Goal: Task Accomplishment & Management: Use online tool/utility

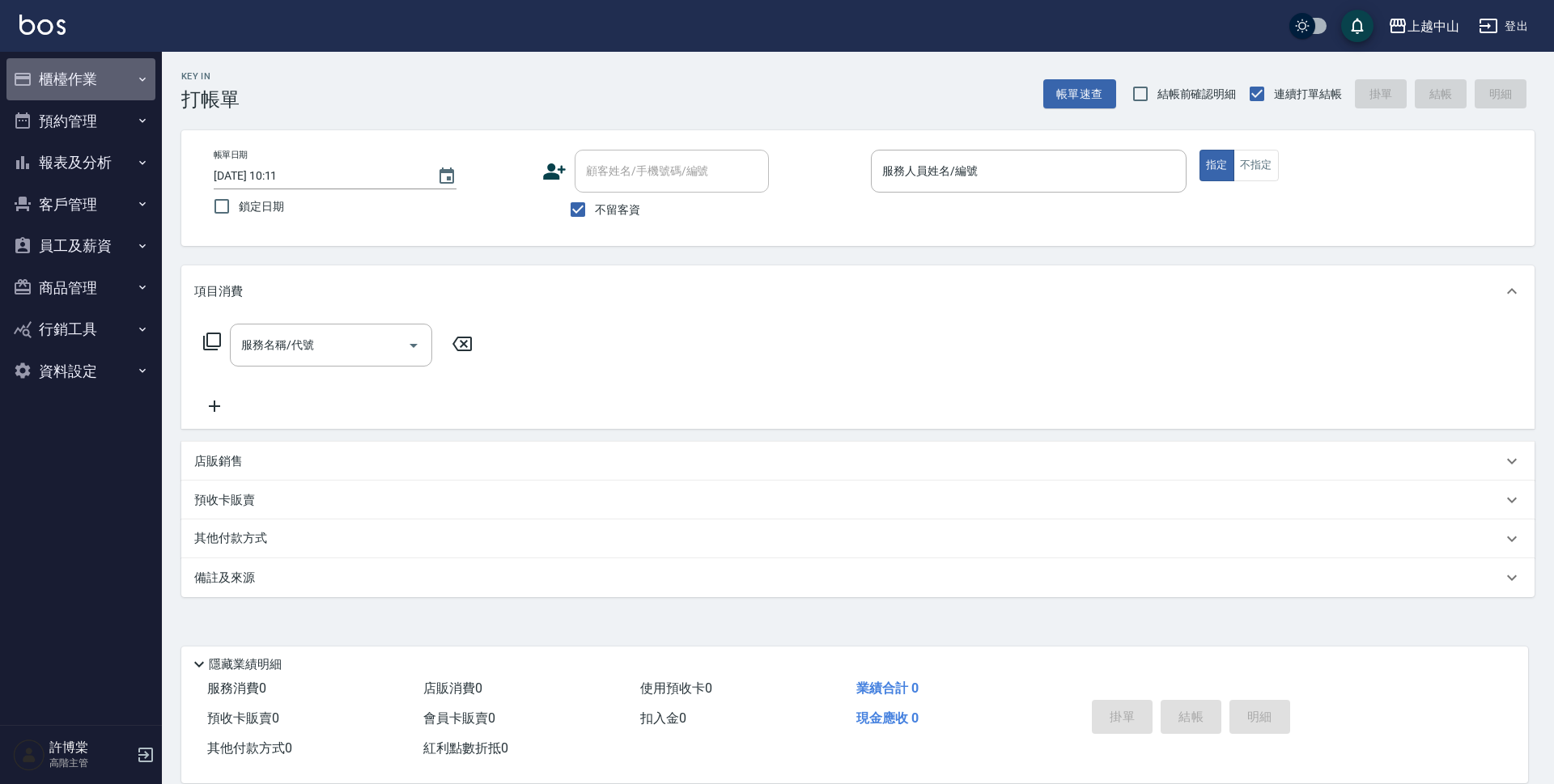
click at [115, 86] on button "櫃檯作業" at bounding box center [81, 79] width 149 height 42
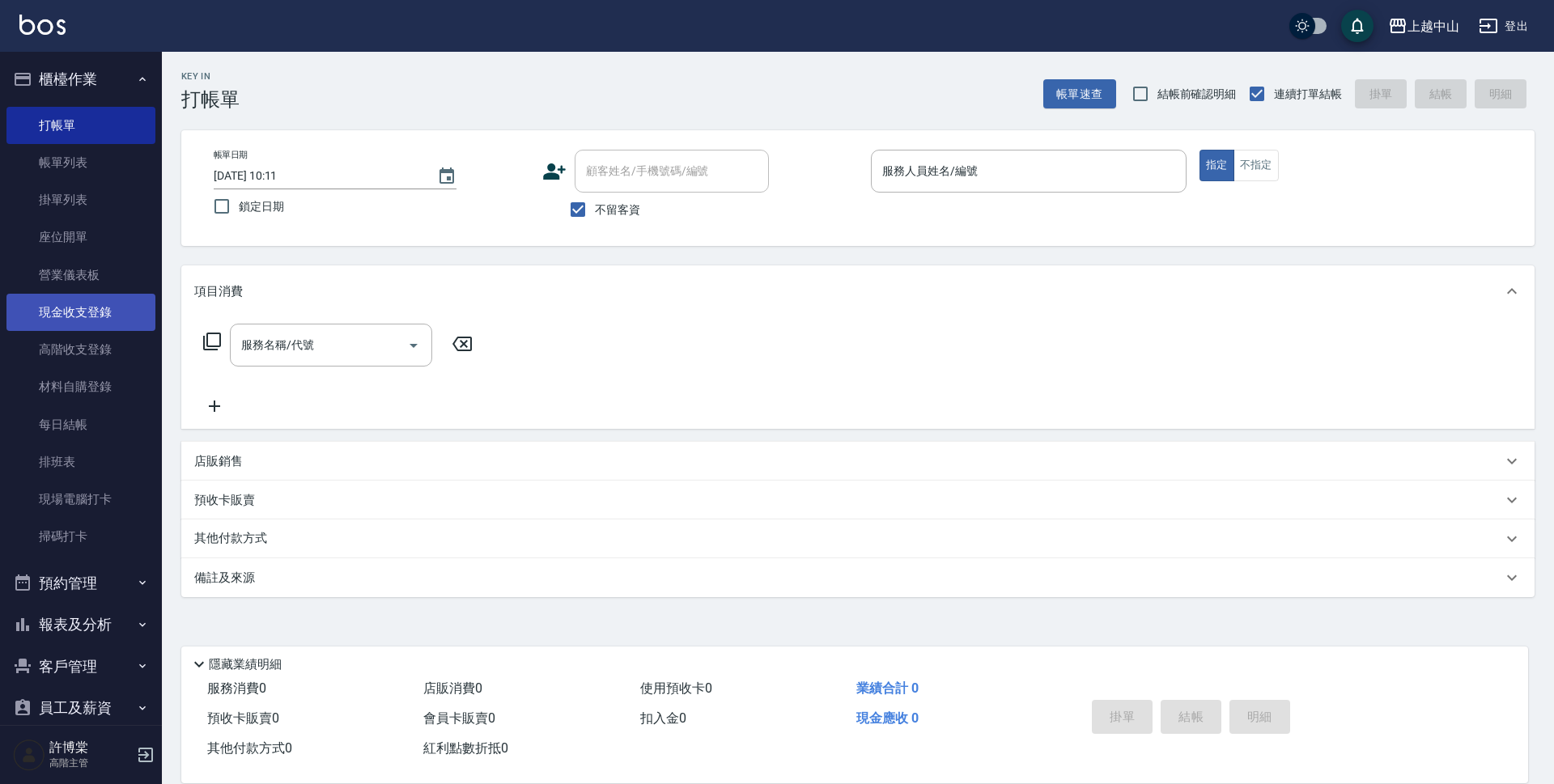
click at [105, 309] on link "現金收支登錄" at bounding box center [81, 311] width 149 height 37
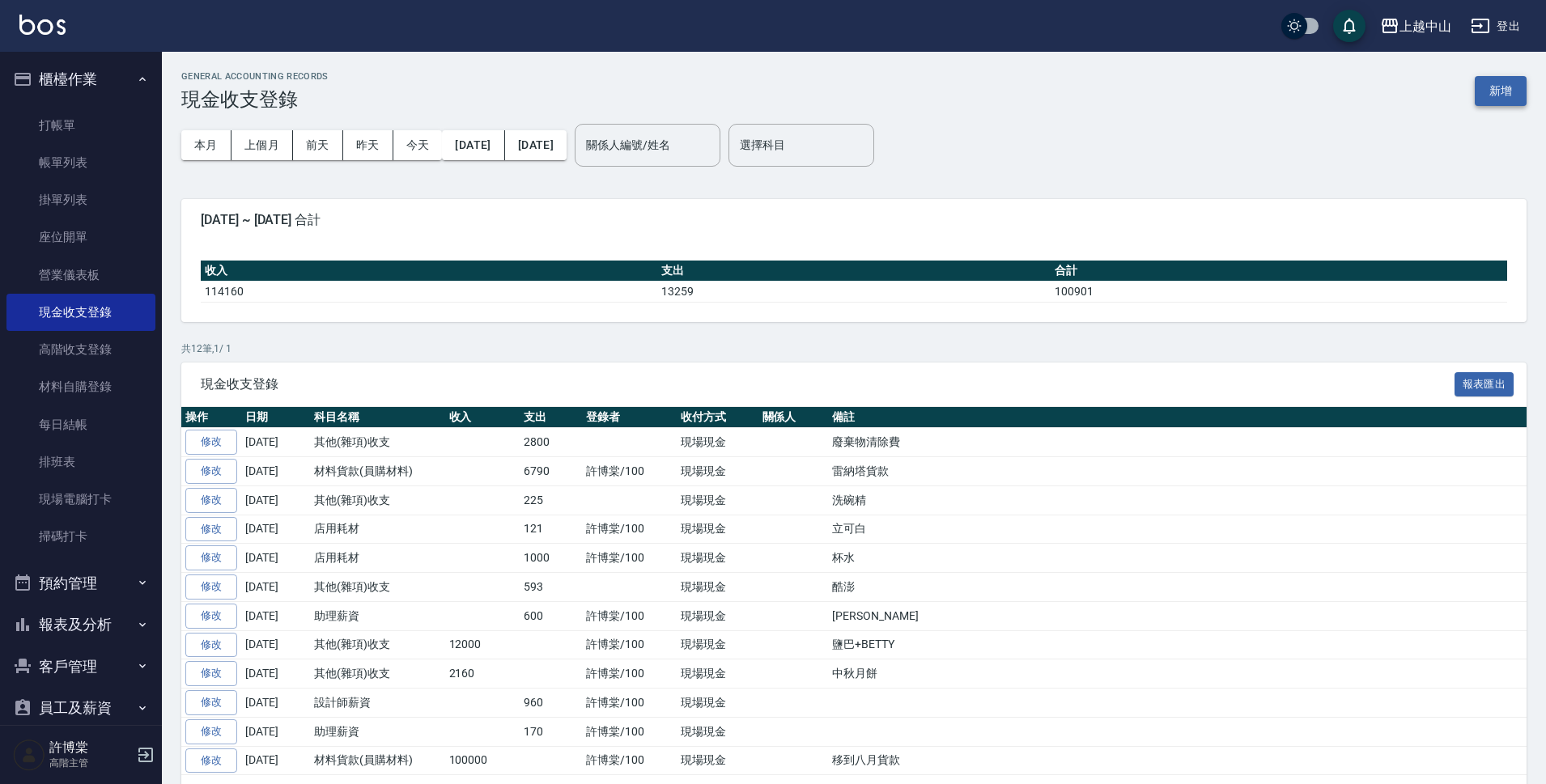
click at [1500, 96] on button "新增" at bounding box center [1500, 91] width 52 height 30
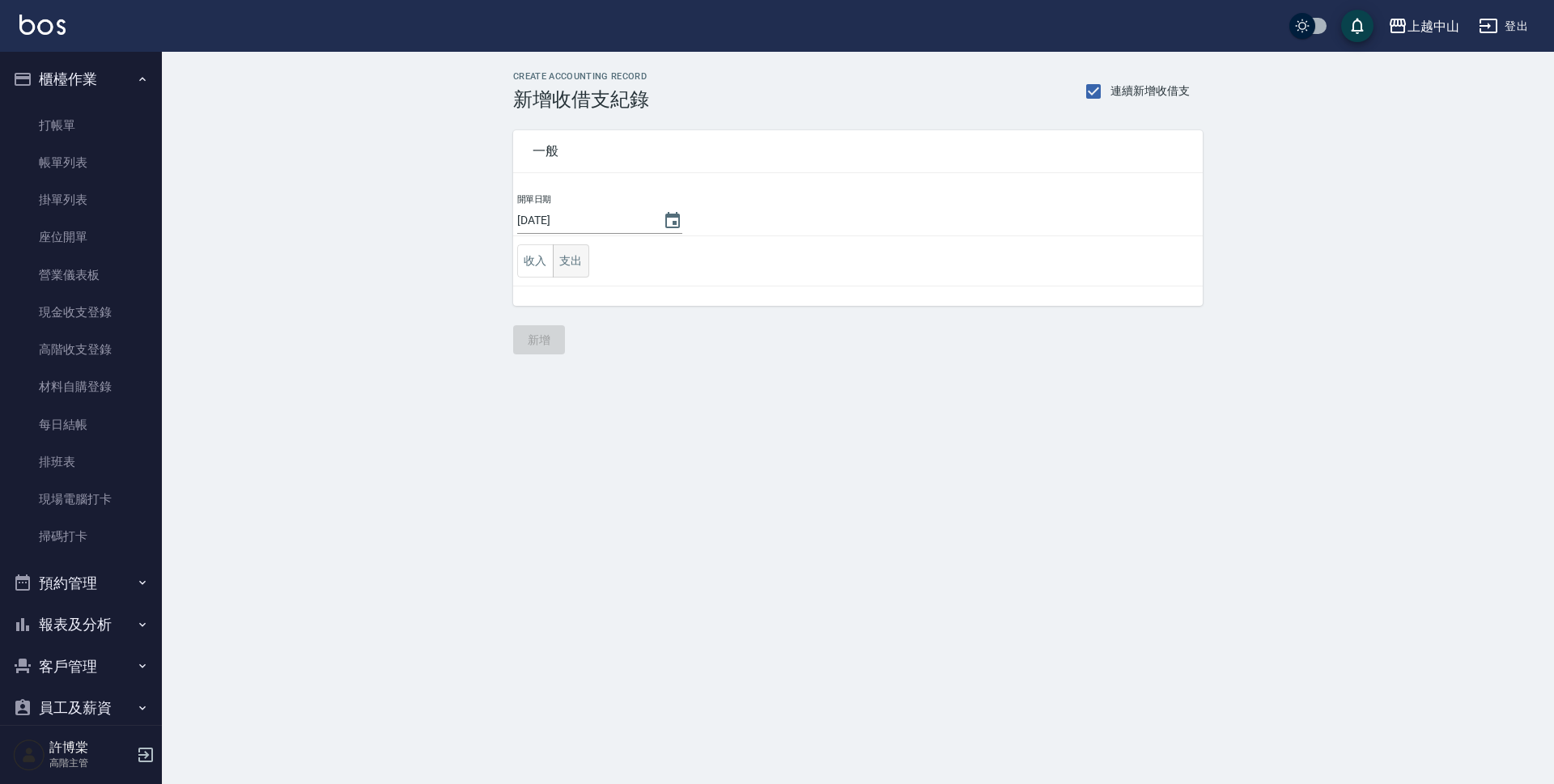
click at [566, 268] on button "支出" at bounding box center [571, 261] width 36 height 33
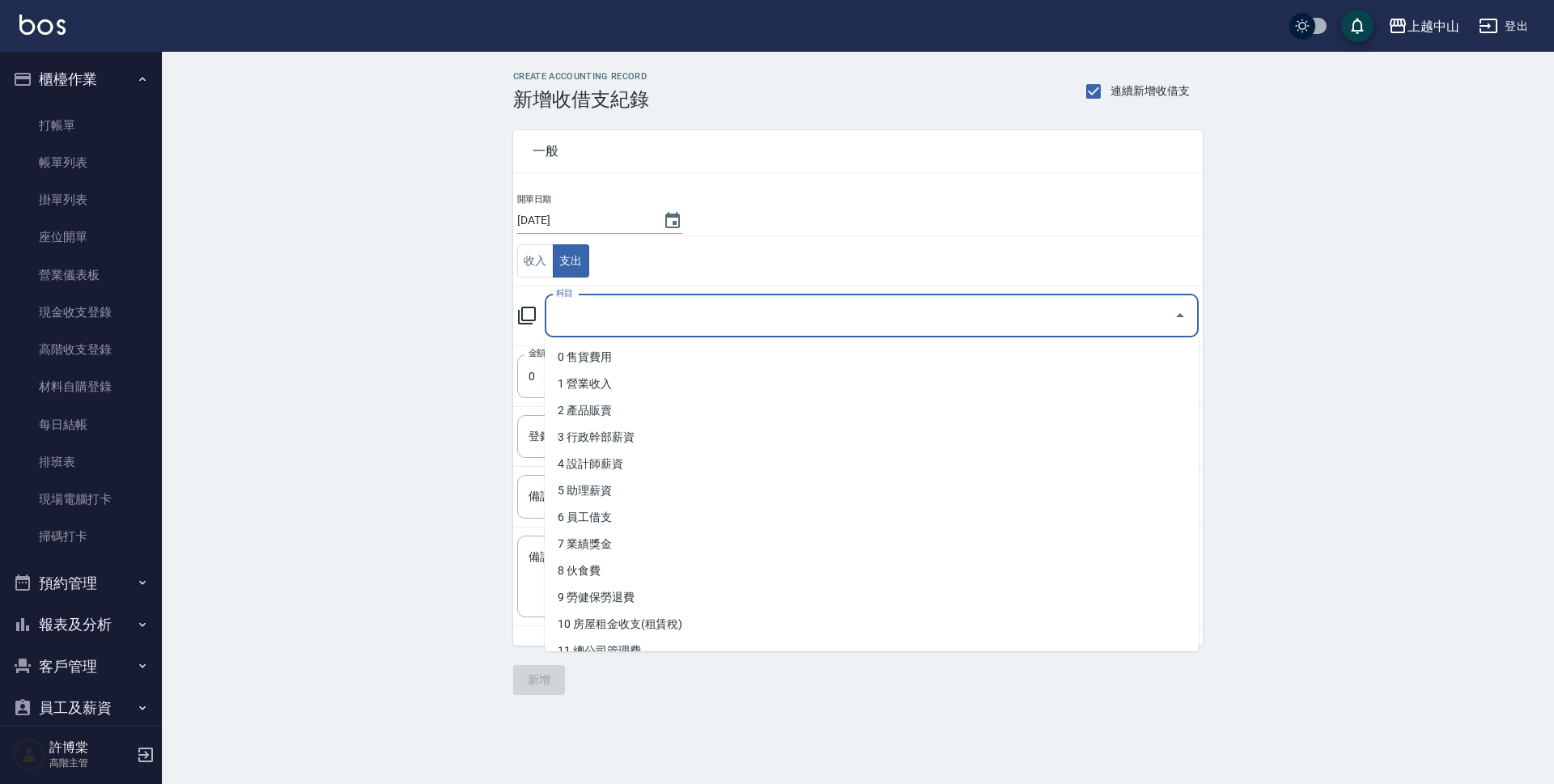
click at [580, 316] on input "科目" at bounding box center [859, 315] width 615 height 28
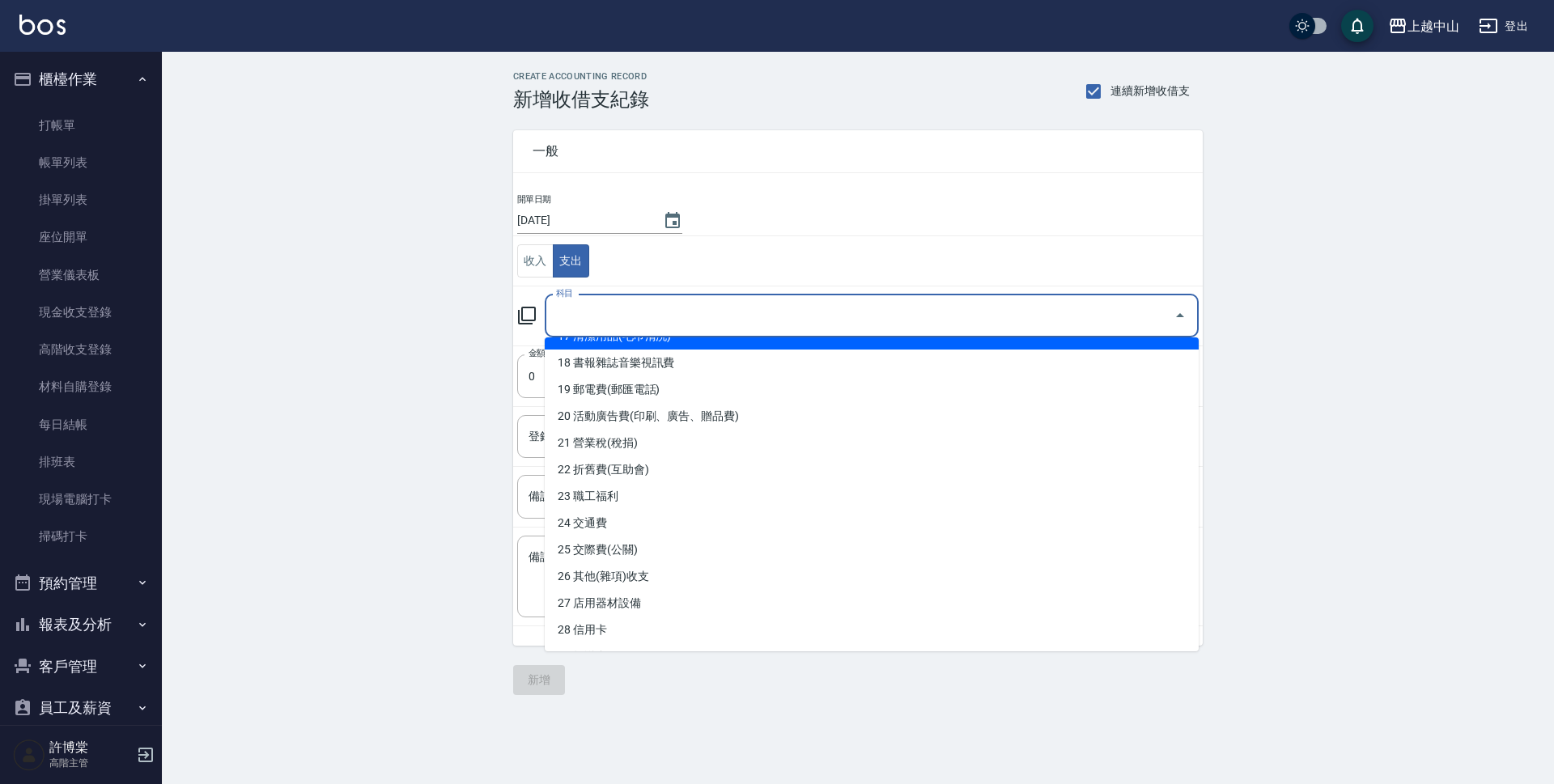
click at [734, 339] on li "17 清潔用品(毛巾清洗)" at bounding box center [871, 336] width 654 height 26
type input "17 清潔用品(毛巾清洗)"
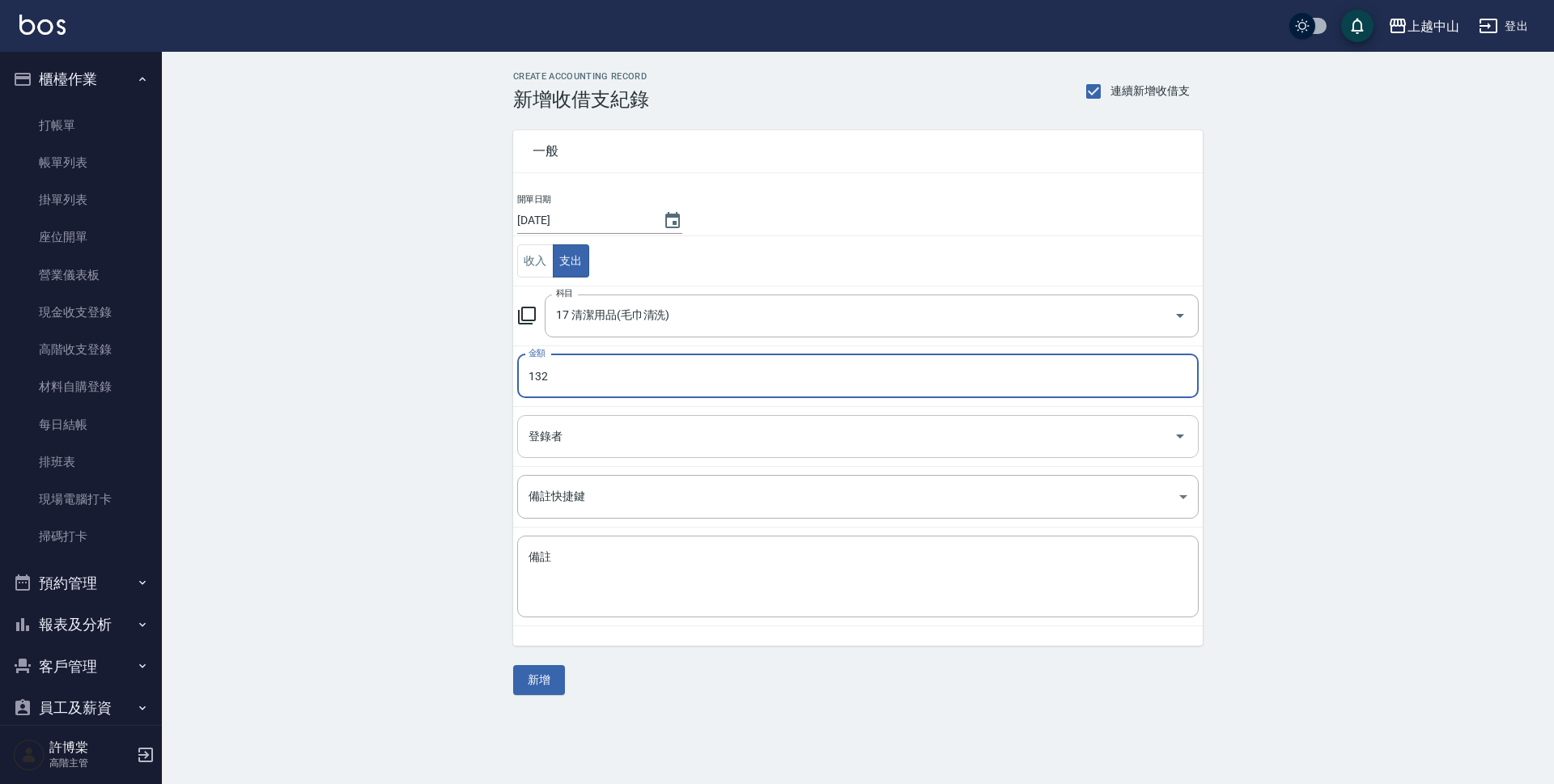
type input "132"
click at [677, 448] on input "登錄者" at bounding box center [846, 436] width 643 height 28
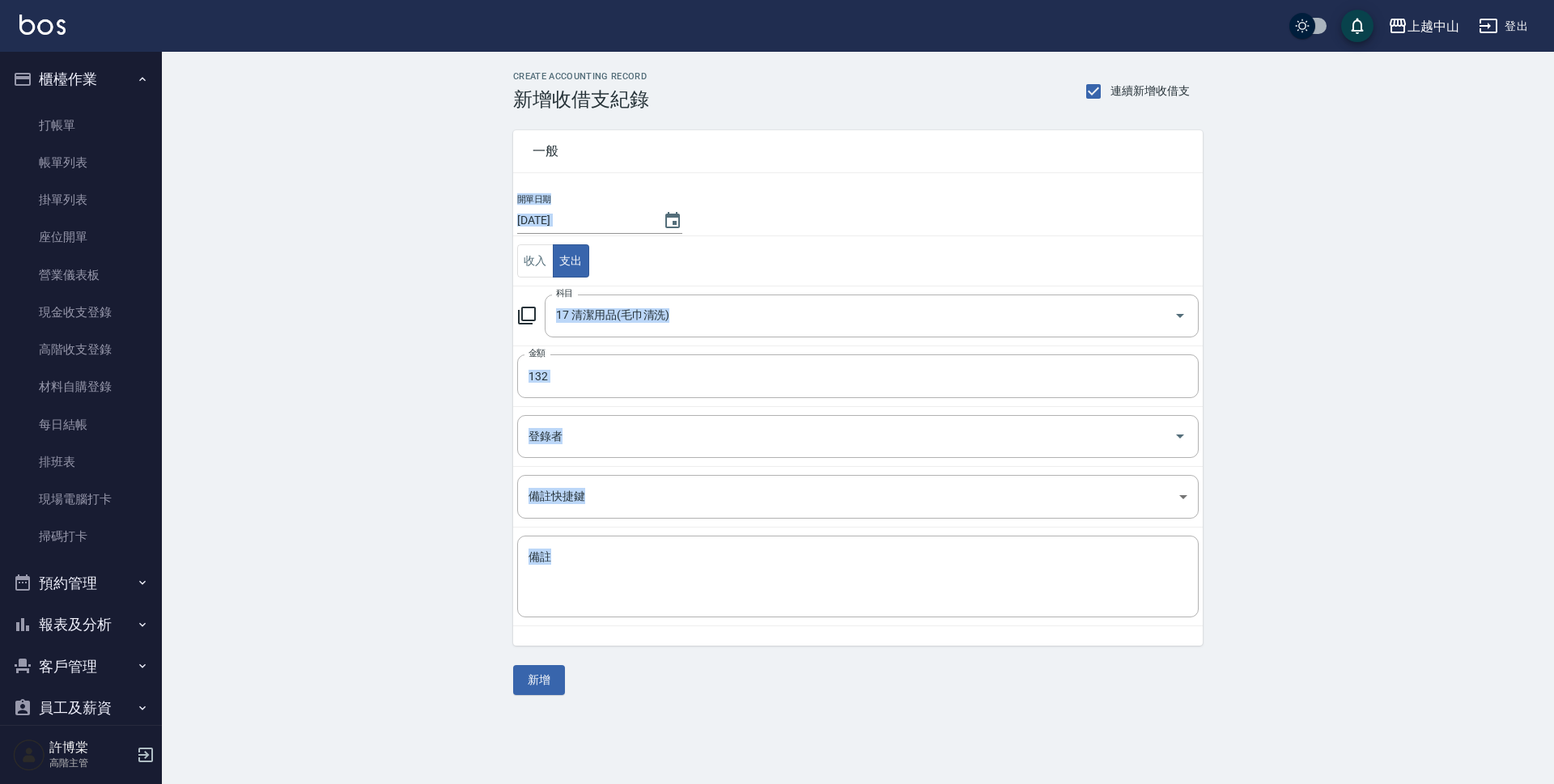
drag, startPoint x: 1199, startPoint y: 617, endPoint x: 1199, endPoint y: 664, distance: 47.0
click at [1199, 664] on div "一般 開單日期 [DATE] 收入 支出 科目 17 清潔用品(毛巾清洗) 科目 金額 132 金額 登錄者 登錄者 備註快捷鍵 ​ 備註快捷鍵 備註 x 備…" at bounding box center [858, 402] width 689 height 584
click at [912, 418] on div "登錄者" at bounding box center [858, 435] width 682 height 43
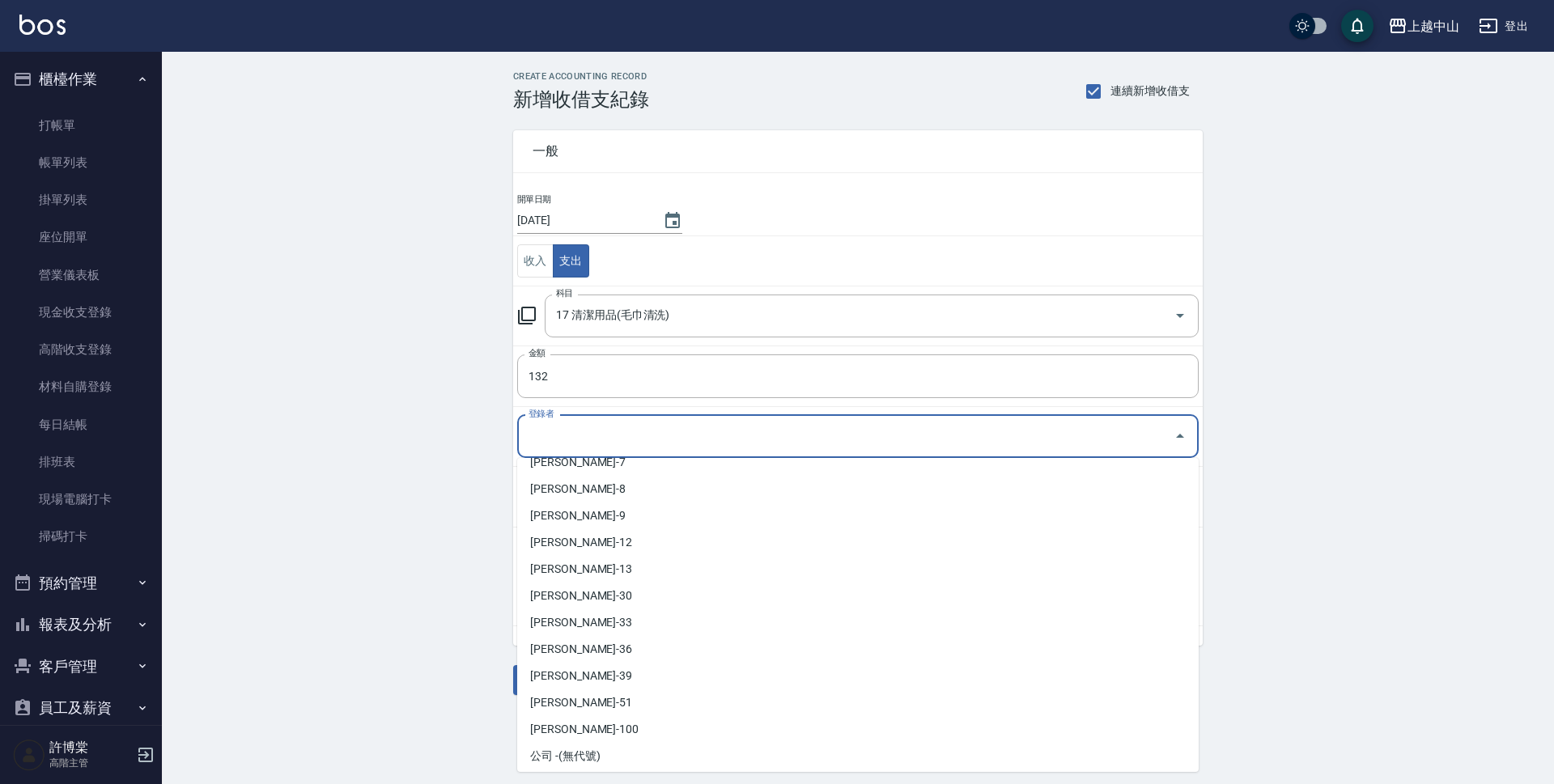
scroll to position [179, 0]
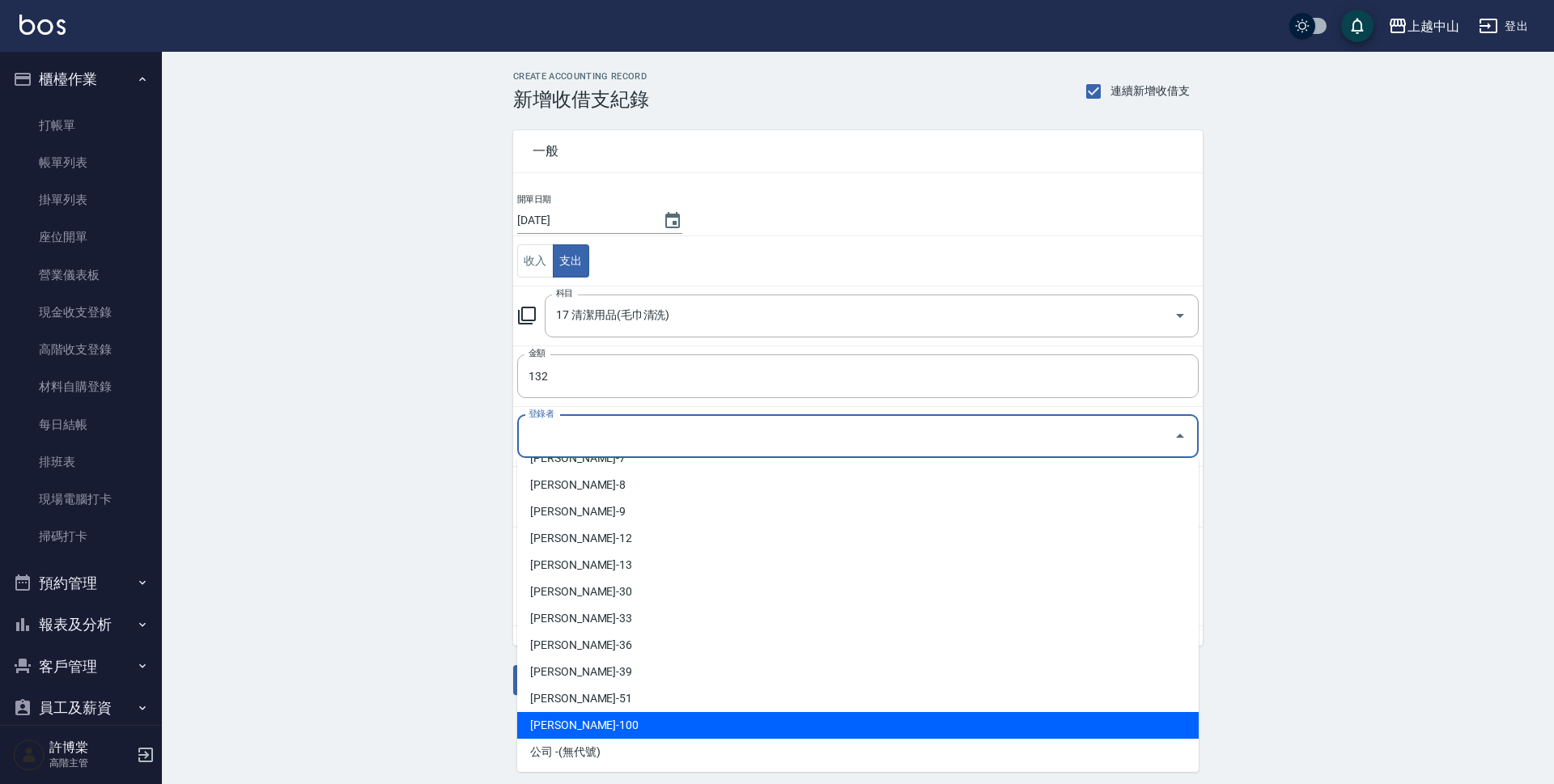
click at [1096, 725] on li "[PERSON_NAME]-100" at bounding box center [858, 724] width 682 height 26
type input "[PERSON_NAME]-100"
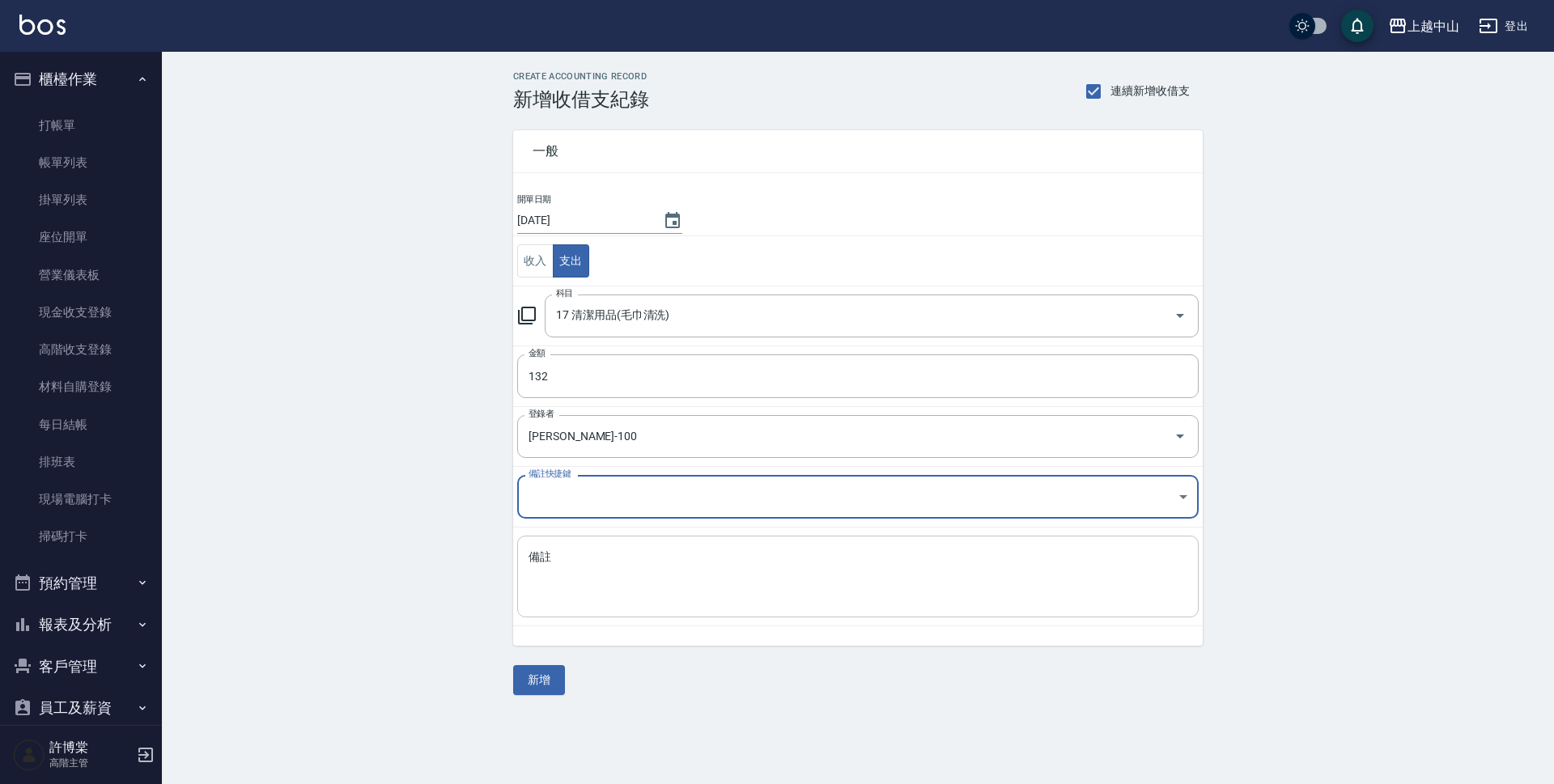
click at [754, 584] on textarea "備註" at bounding box center [858, 577] width 658 height 55
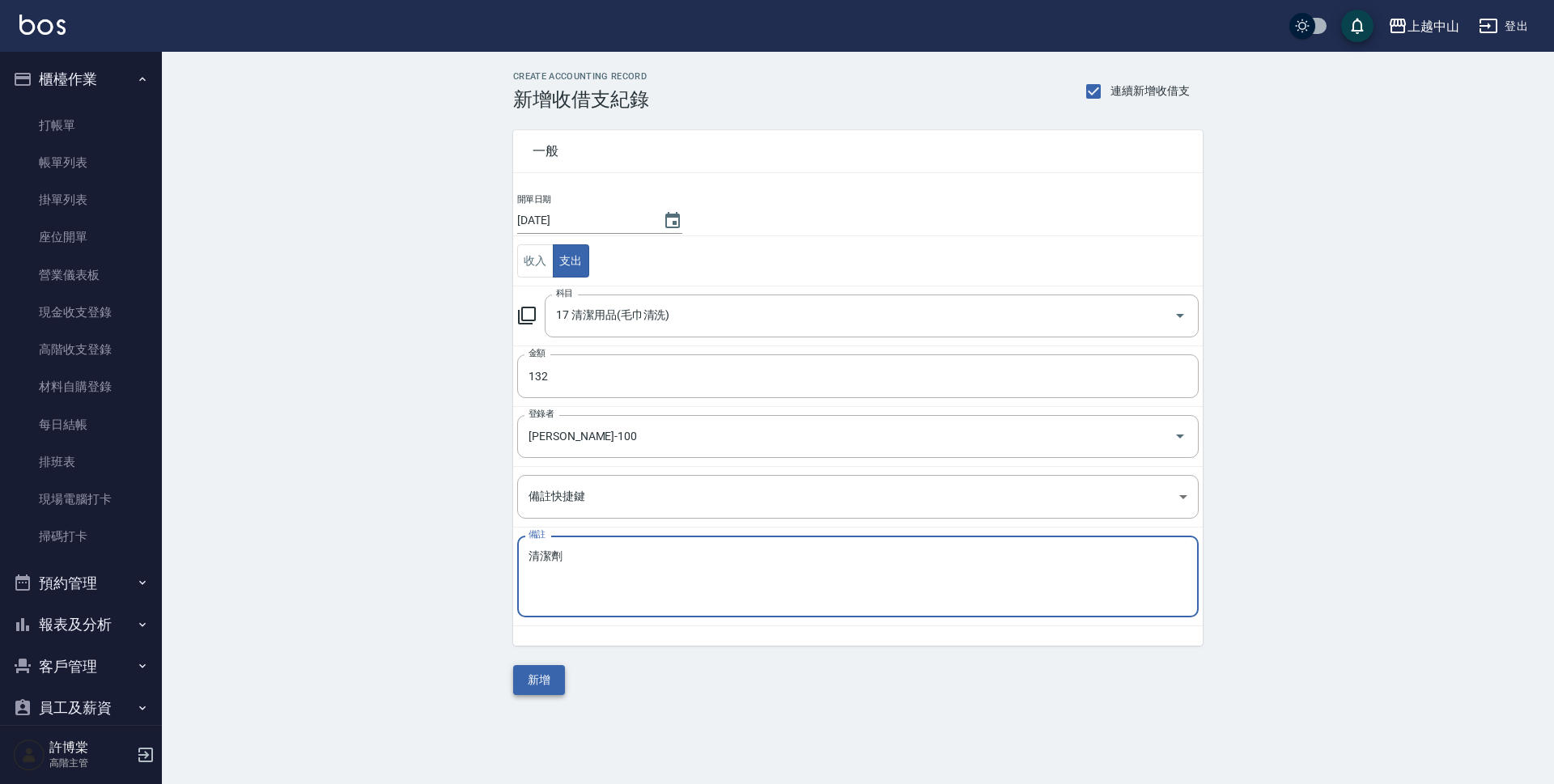
type textarea "清潔劑"
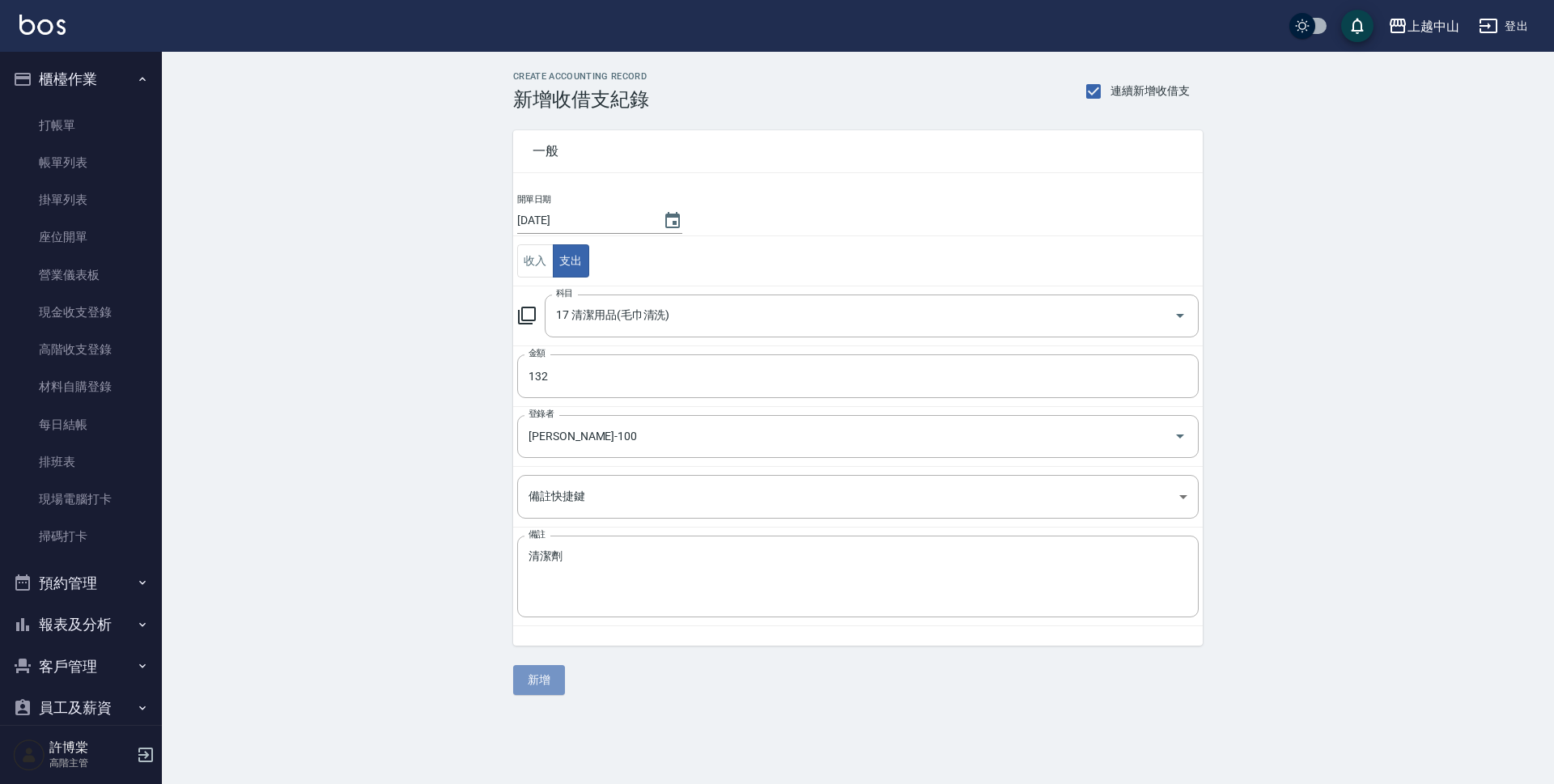
drag, startPoint x: 537, startPoint y: 670, endPoint x: 552, endPoint y: 672, distance: 15.1
click at [545, 670] on button "新增" at bounding box center [539, 680] width 52 height 30
